Goal: Information Seeking & Learning: Learn about a topic

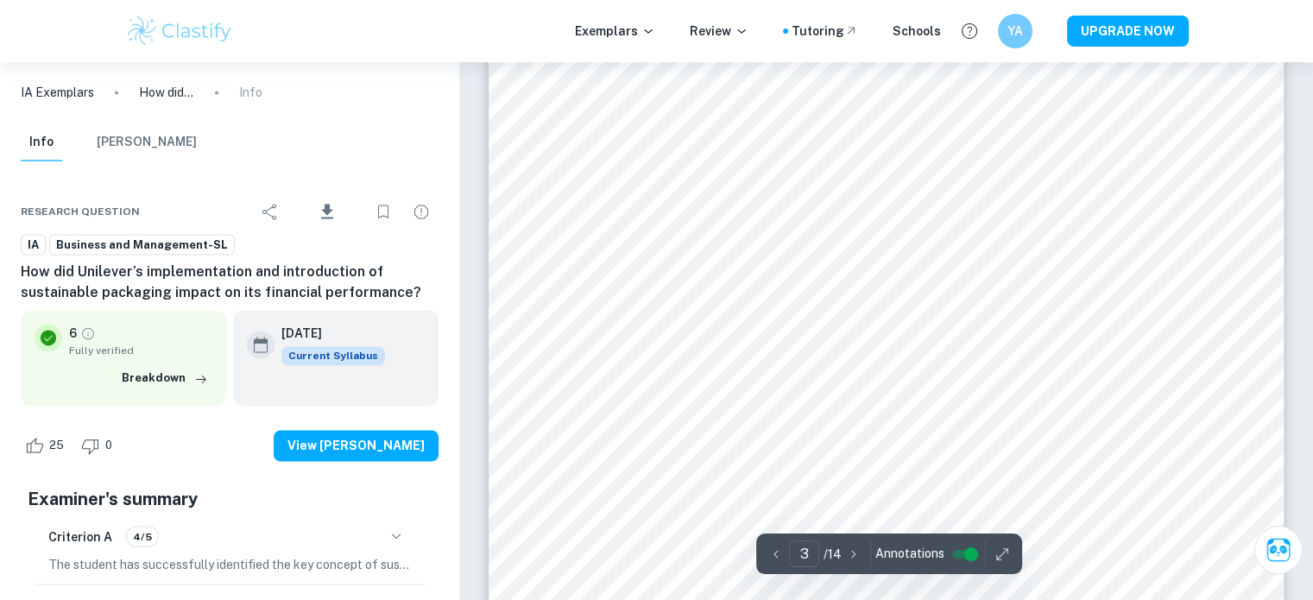
scroll to position [2822, 0]
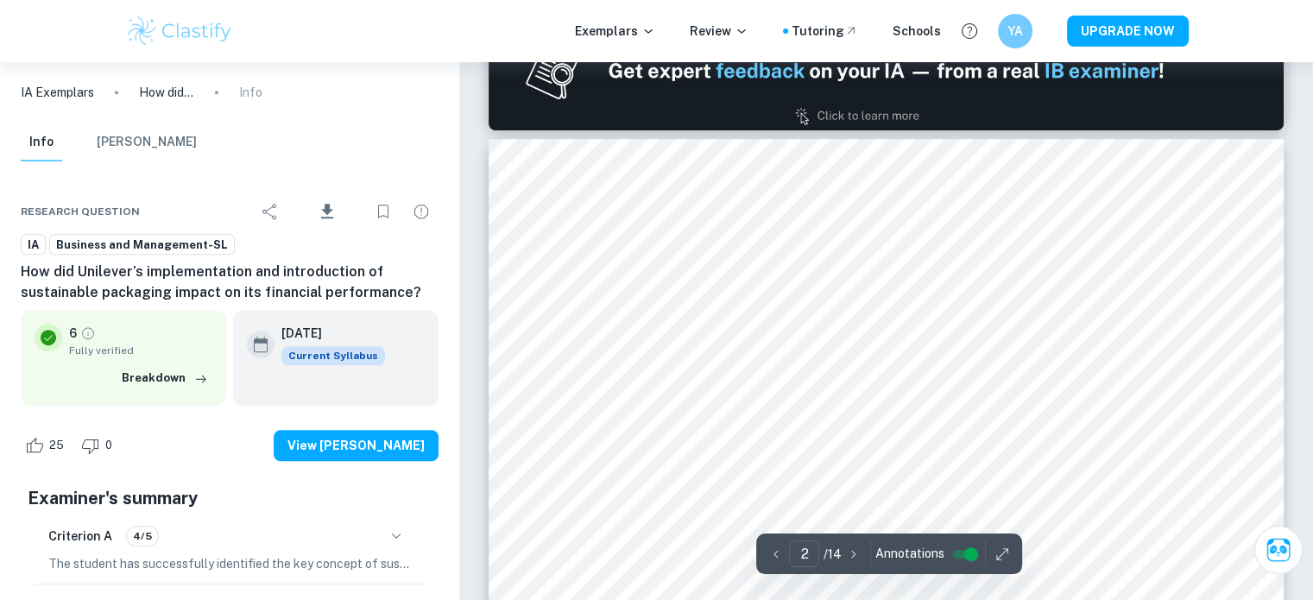
type input "1"
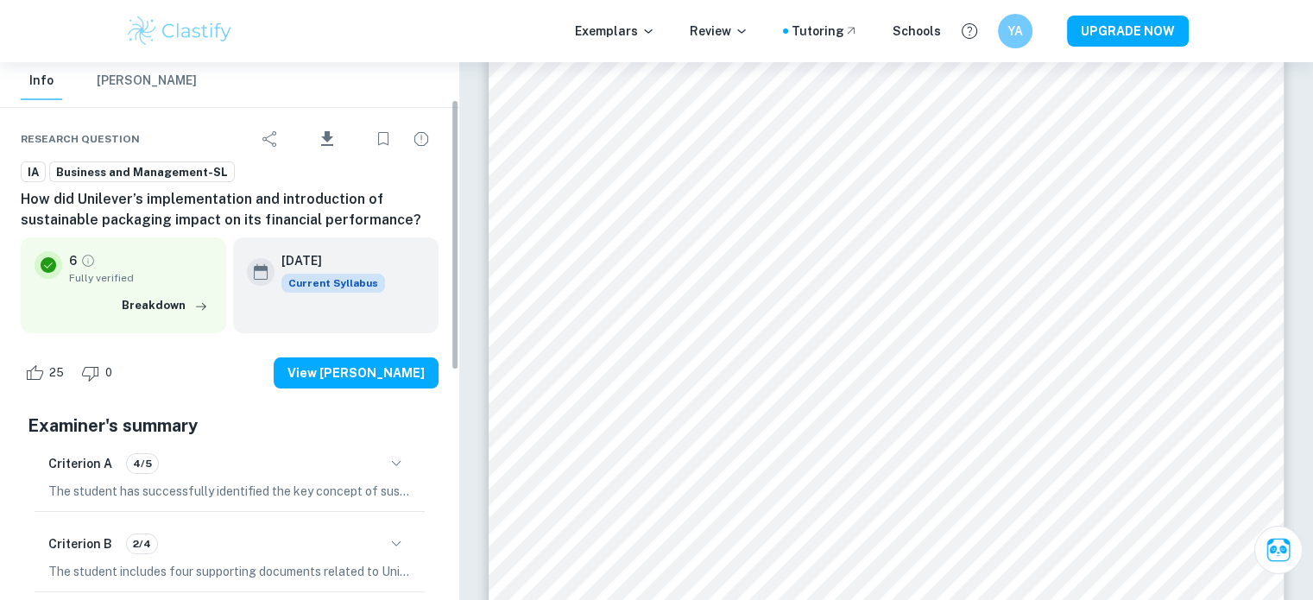
scroll to position [84, 0]
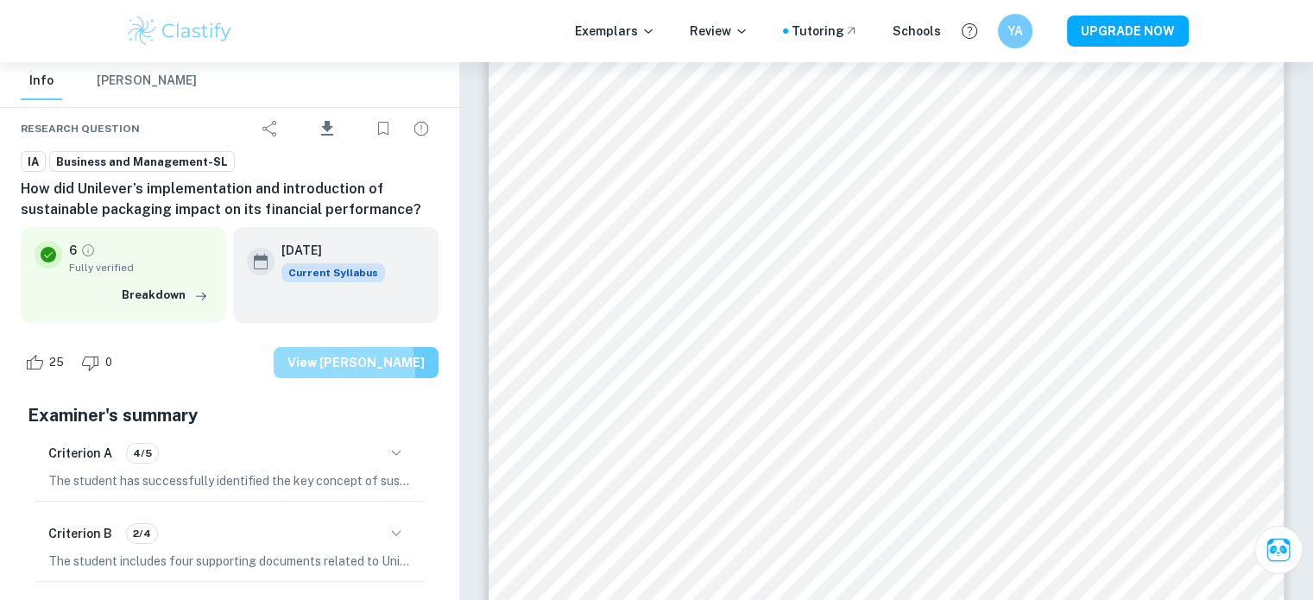
click at [338, 369] on button "View [PERSON_NAME]" at bounding box center [356, 362] width 165 height 31
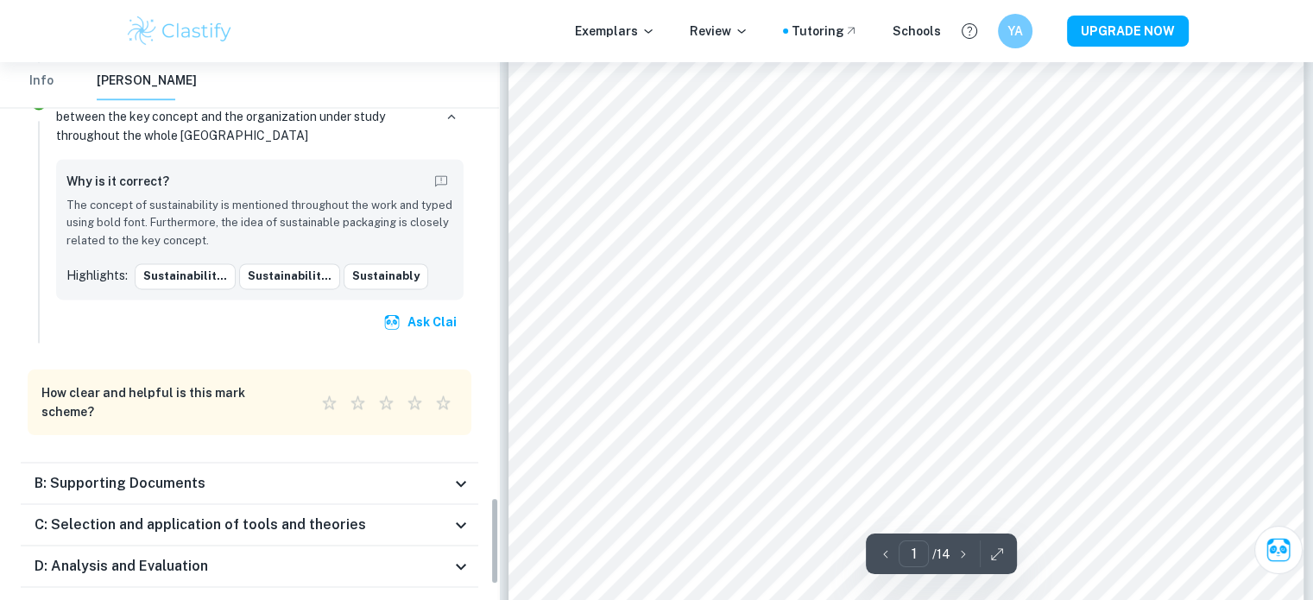
scroll to position [2764, 0]
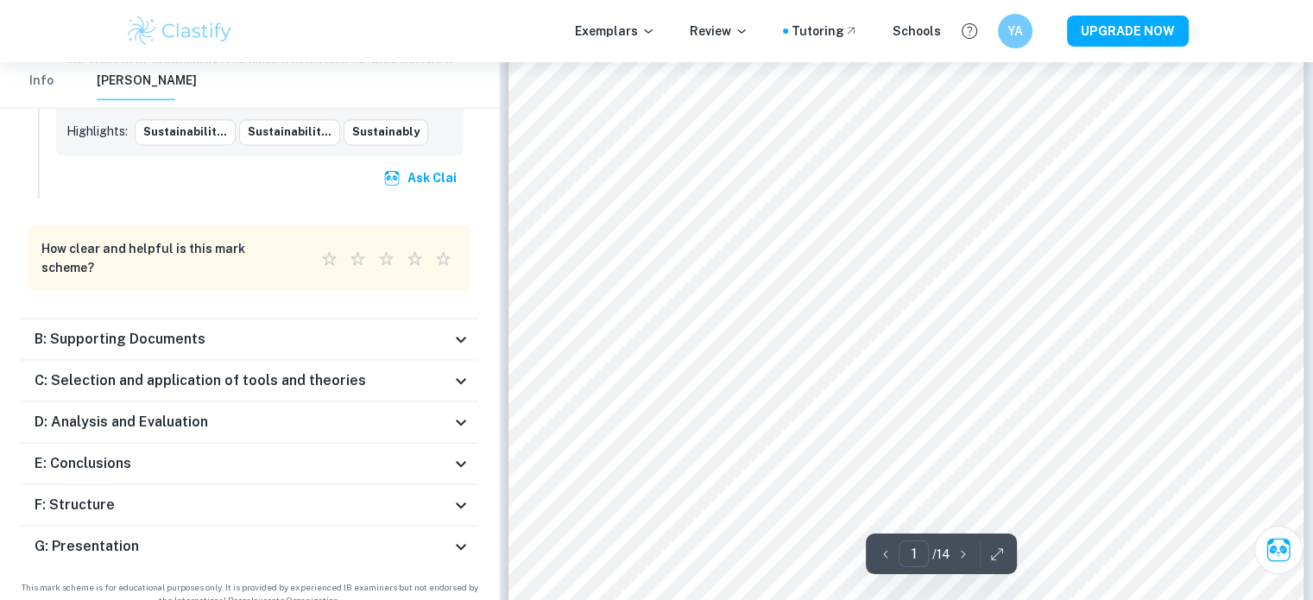
click at [307, 329] on div "B: Supporting Documents" at bounding box center [243, 339] width 416 height 21
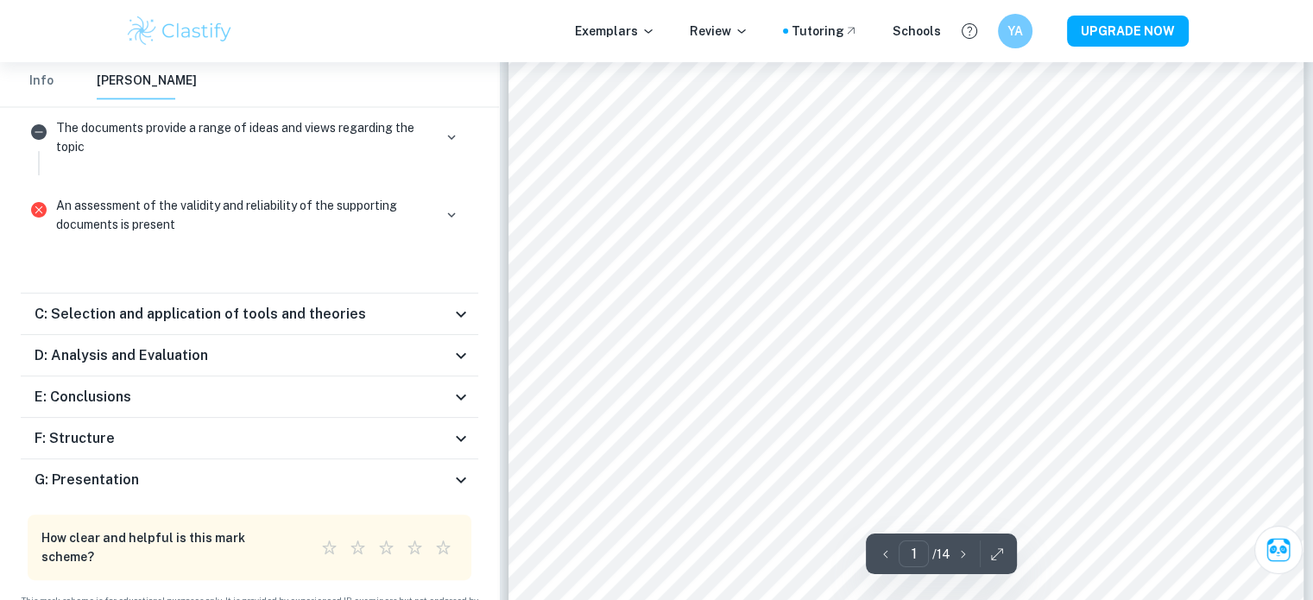
scroll to position [328, 0]
click at [360, 470] on div "G: Presentation" at bounding box center [243, 480] width 416 height 21
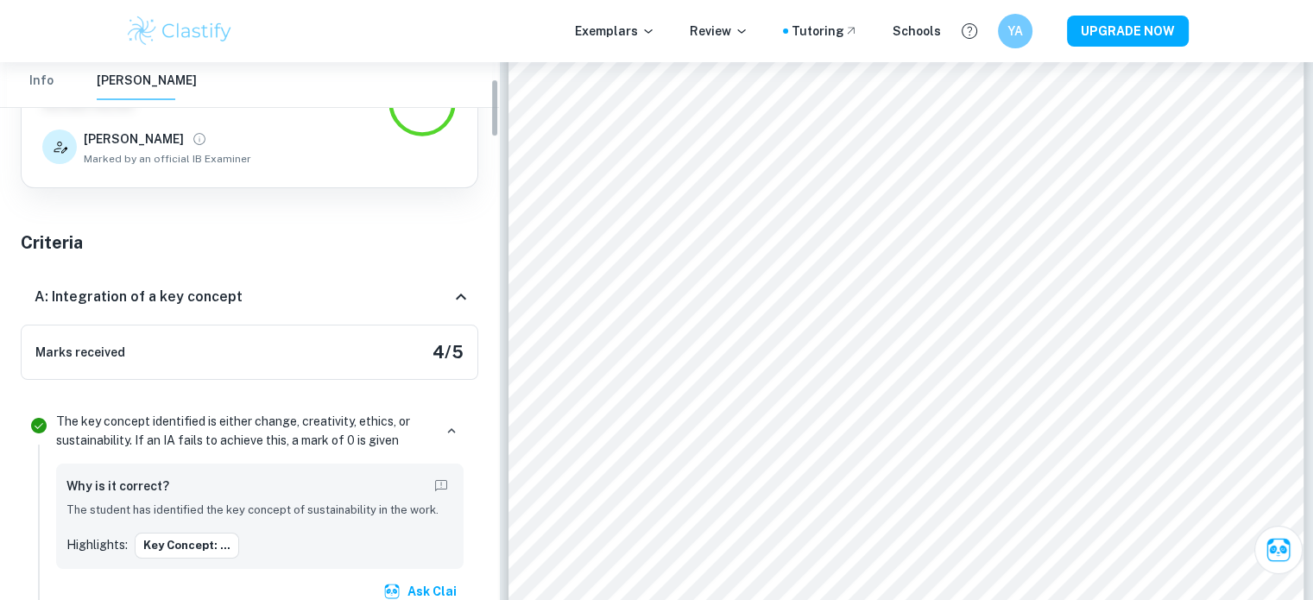
scroll to position [0, 0]
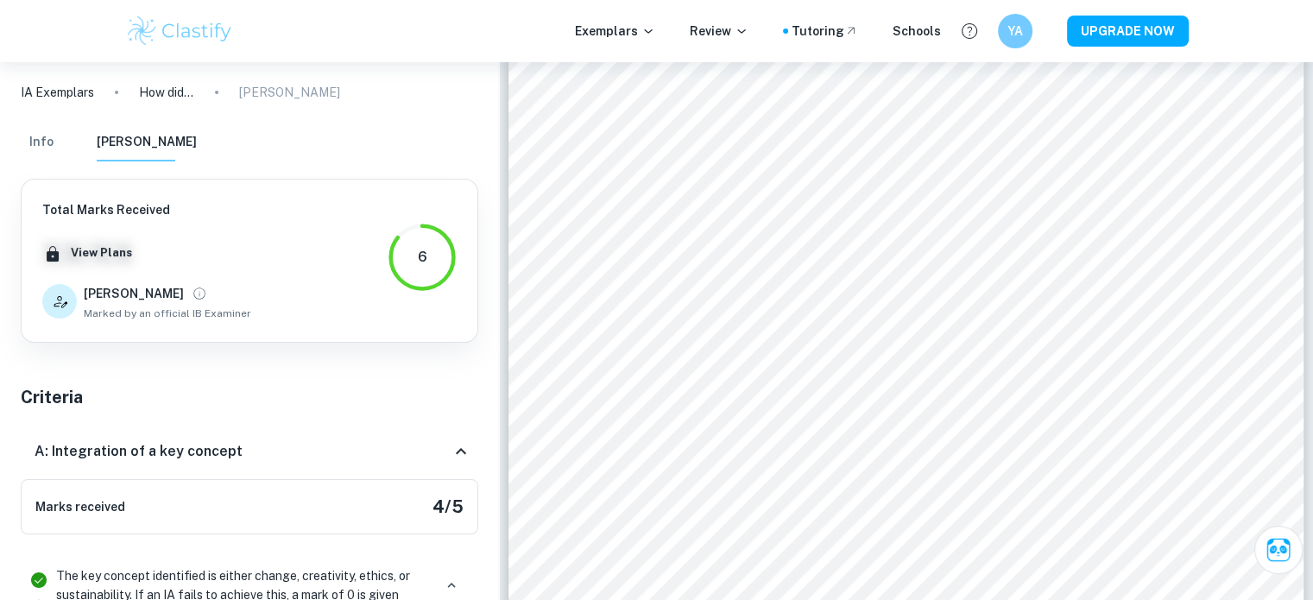
click at [160, 448] on h6 "A: Integration of a key concept" at bounding box center [139, 451] width 208 height 21
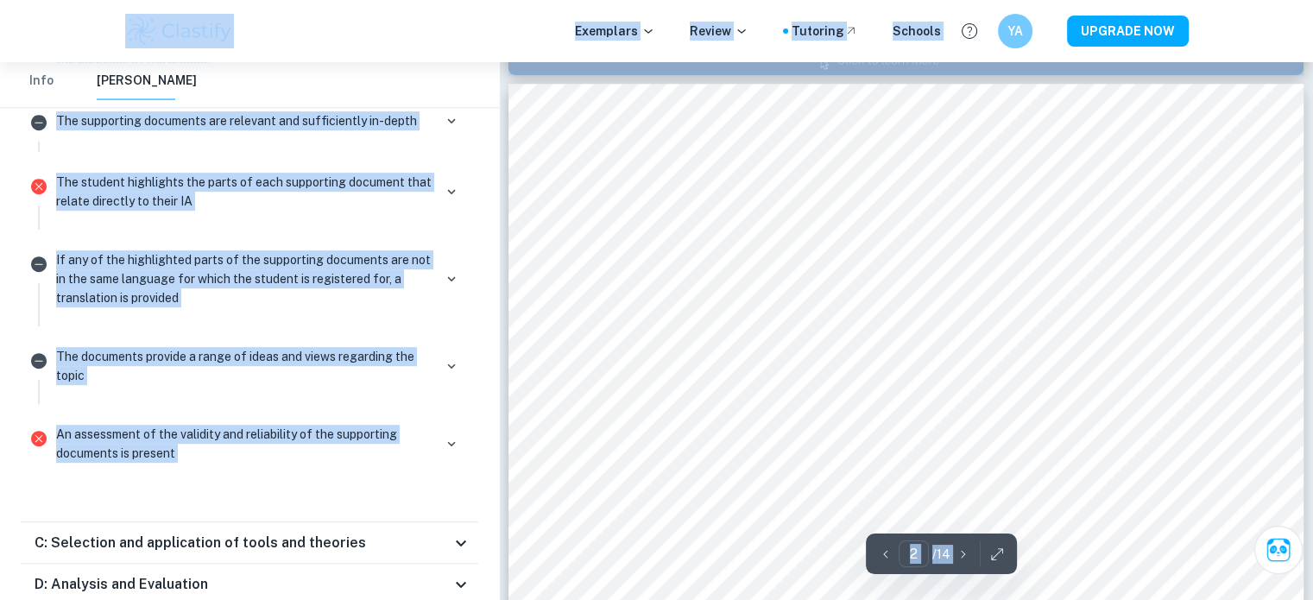
scroll to position [1256, 0]
click at [680, 44] on div "Exemplars Review Tutoring Schools YA UPGRADE NOW" at bounding box center [656, 31] width 1105 height 35
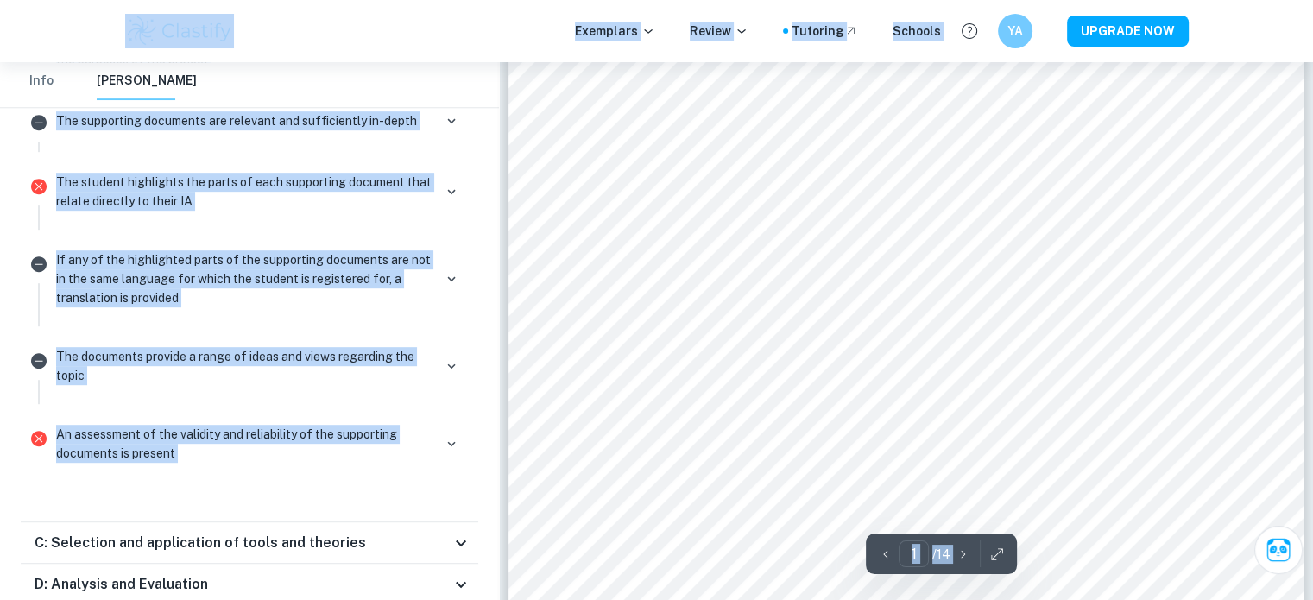
scroll to position [0, 0]
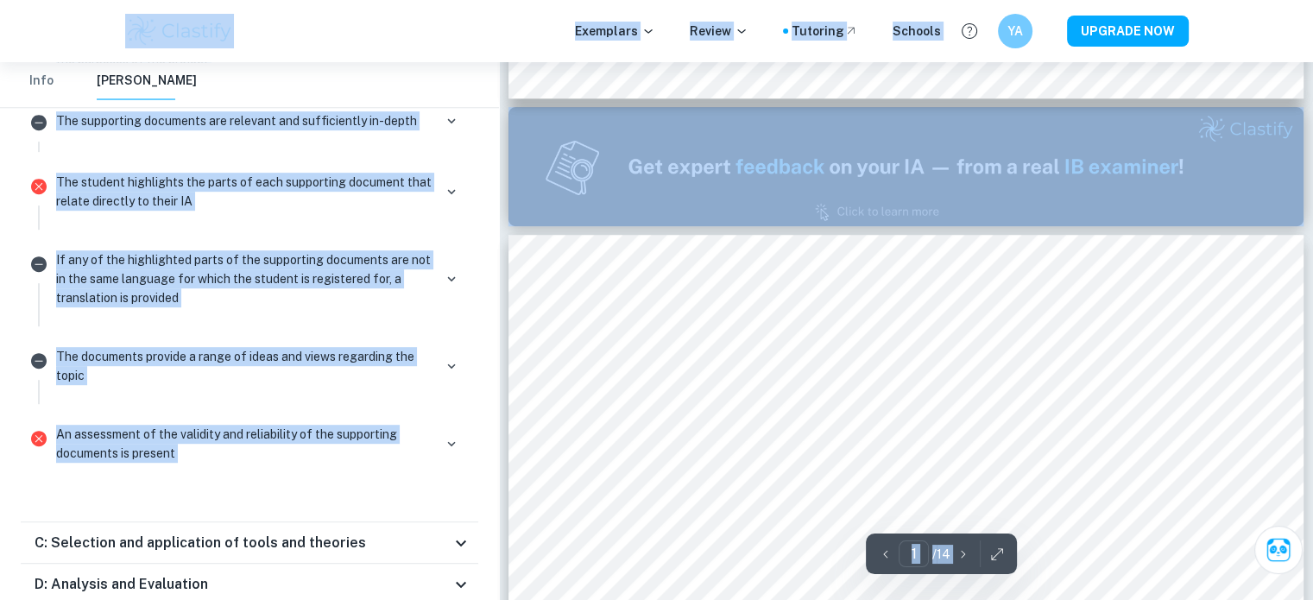
type input "2"
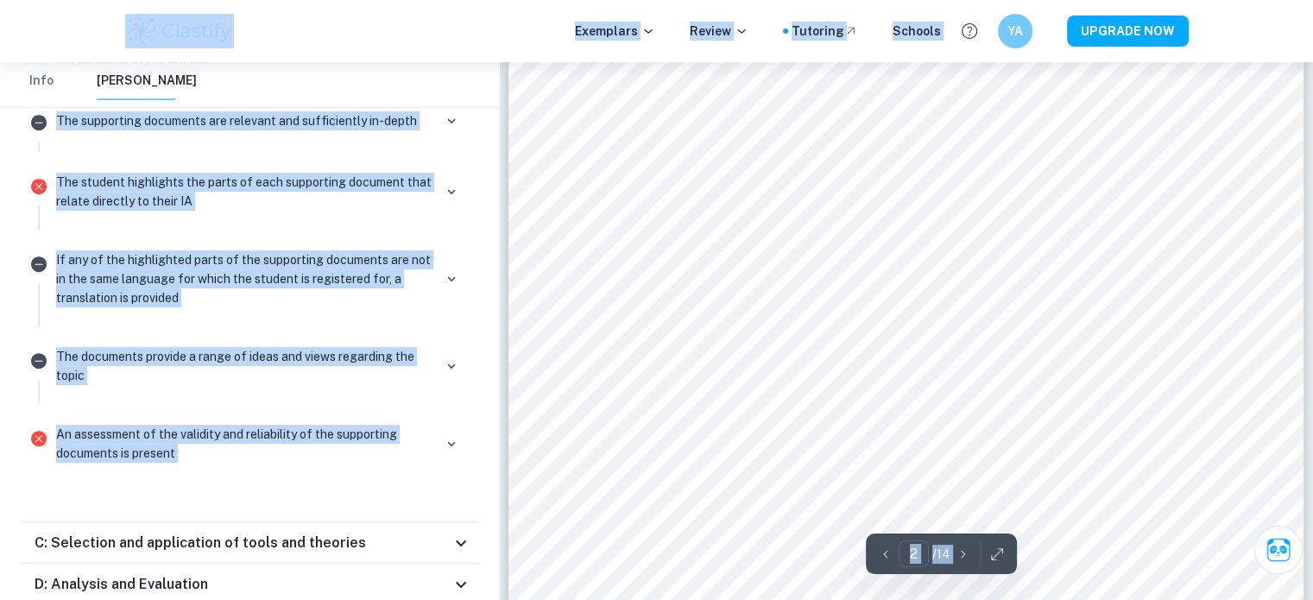
scroll to position [1490, 0]
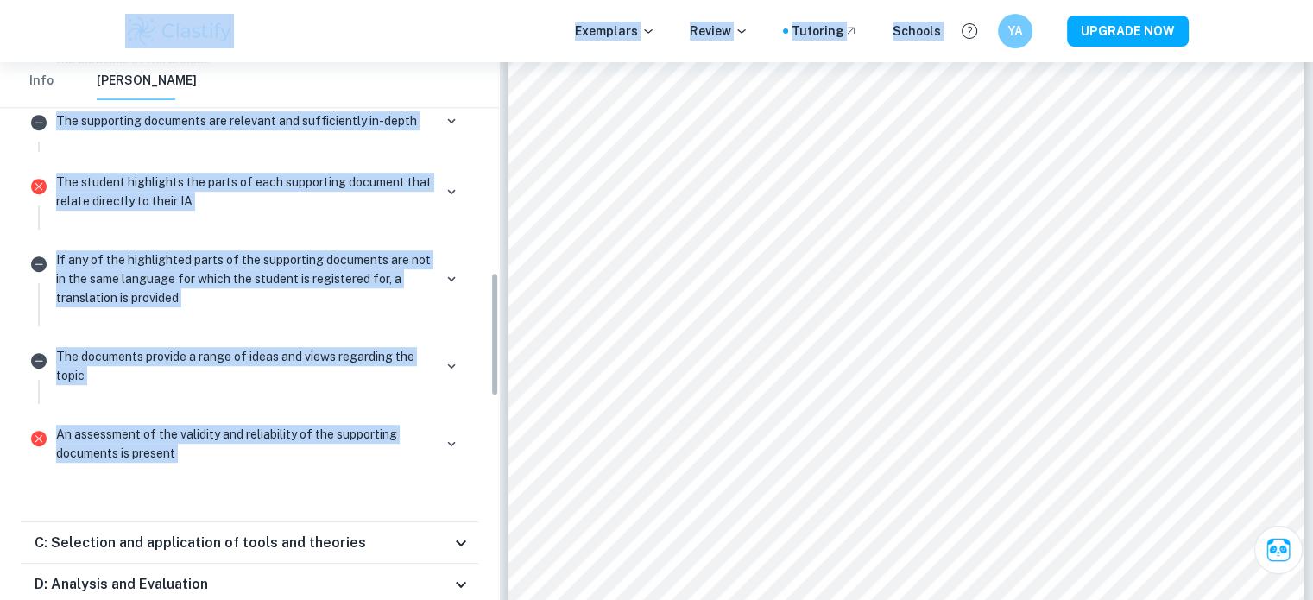
click at [472, 75] on div "Info Mark Scheme" at bounding box center [249, 85] width 485 height 46
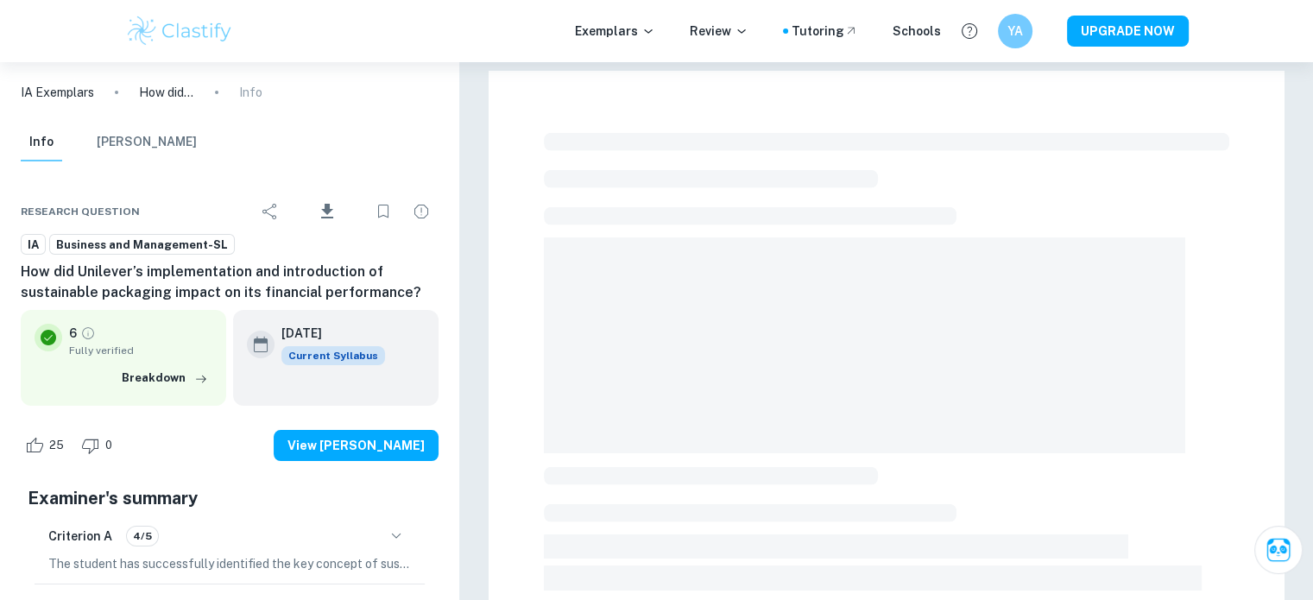
scroll to position [604, 0]
